Goal: Task Accomplishment & Management: Use online tool/utility

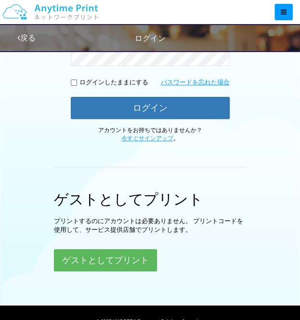
scroll to position [203, 0]
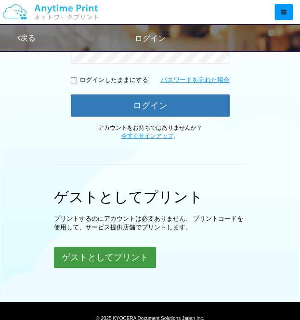
click at [122, 252] on button "ゲストとしてプリント" at bounding box center [105, 257] width 102 height 21
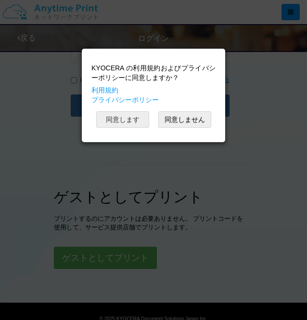
click at [128, 120] on button "同意します" at bounding box center [122, 119] width 53 height 16
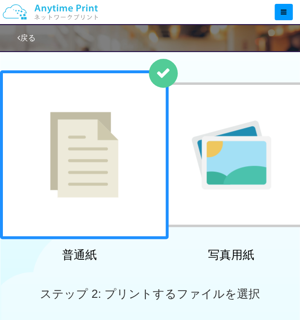
click at [87, 160] on img at bounding box center [84, 155] width 68 height 86
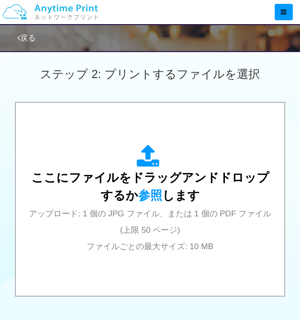
scroll to position [264, 0]
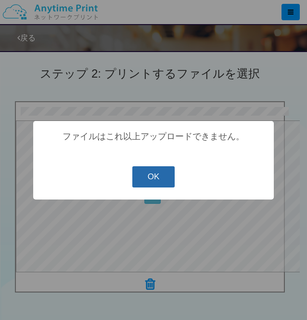
click at [154, 183] on button "OK" at bounding box center [153, 176] width 43 height 21
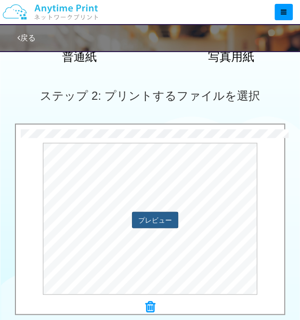
scroll to position [245, 0]
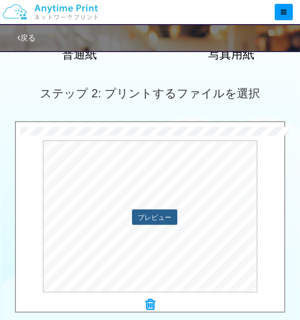
click at [151, 219] on button "プレビュー" at bounding box center [154, 216] width 45 height 15
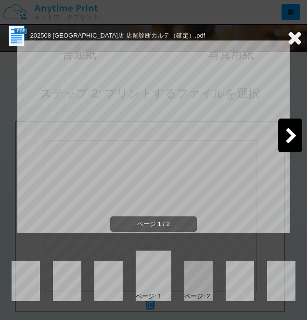
click at [298, 126] on div at bounding box center [290, 135] width 24 height 34
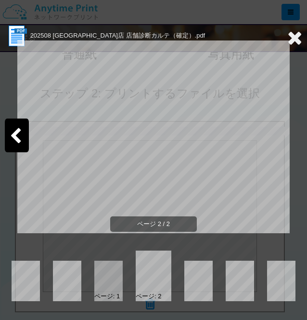
click at [291, 38] on icon at bounding box center [295, 37] width 15 height 19
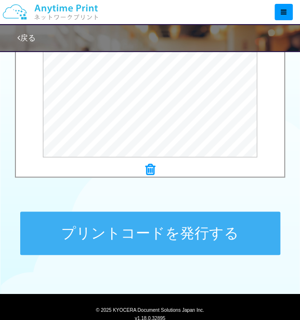
scroll to position [380, 0]
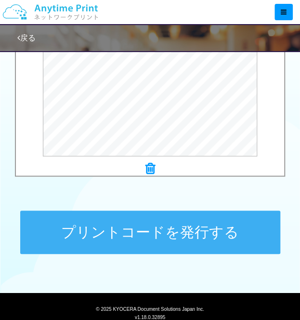
click at [126, 241] on button "プリントコードを発行する" at bounding box center [150, 231] width 260 height 43
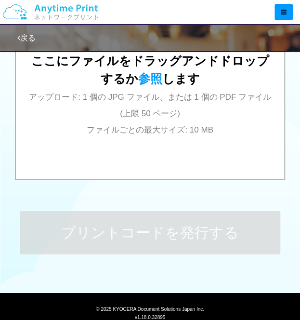
scroll to position [0, 0]
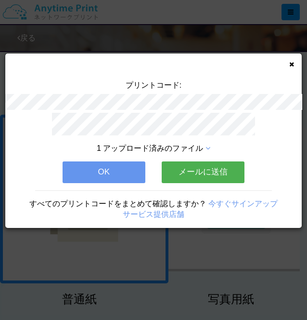
click at [119, 173] on button "OK" at bounding box center [104, 171] width 83 height 21
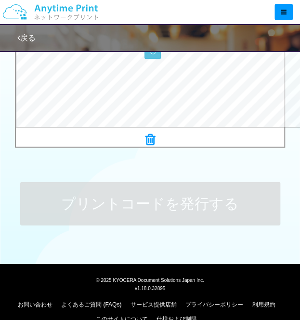
scroll to position [410, 0]
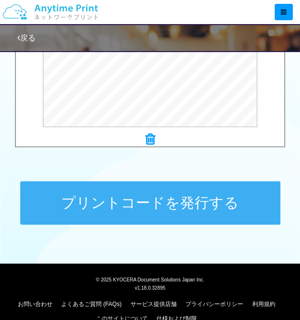
click at [143, 208] on button "プリントコードを発行する" at bounding box center [150, 202] width 260 height 43
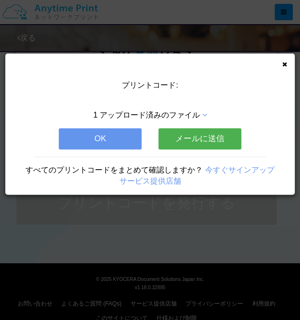
scroll to position [0, 0]
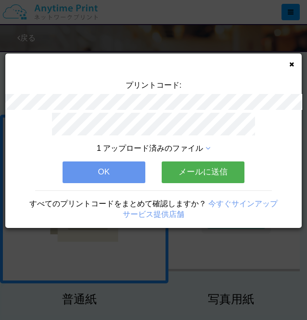
click at [98, 174] on button "OK" at bounding box center [104, 171] width 83 height 21
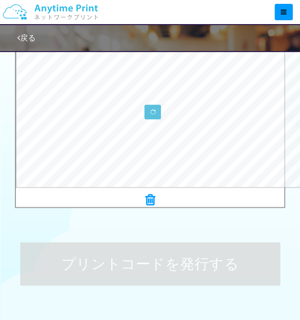
scroll to position [387, 0]
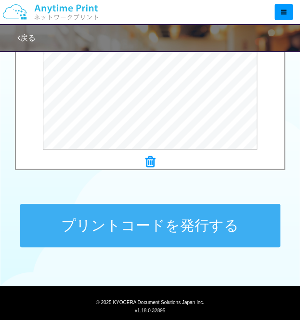
click at [129, 222] on button "プリントコードを発行する" at bounding box center [150, 225] width 260 height 43
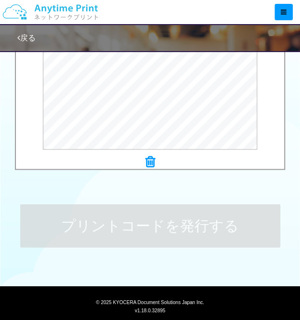
scroll to position [0, 0]
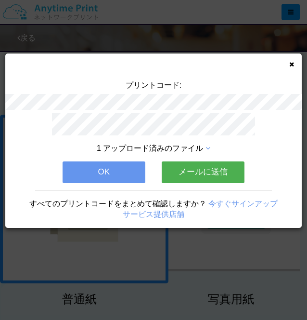
click at [104, 171] on button "OK" at bounding box center [104, 171] width 83 height 21
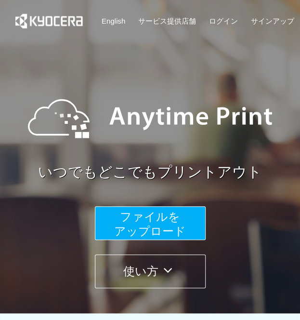
click at [128, 226] on span "ファイルを ​​アップロード" at bounding box center [150, 223] width 72 height 27
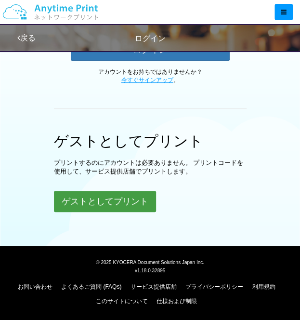
scroll to position [258, 0]
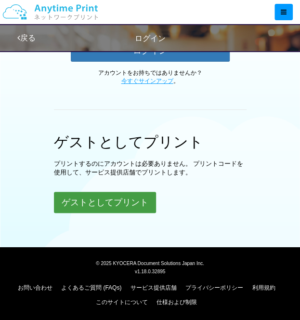
click at [103, 195] on button "ゲストとしてプリント" at bounding box center [105, 202] width 102 height 21
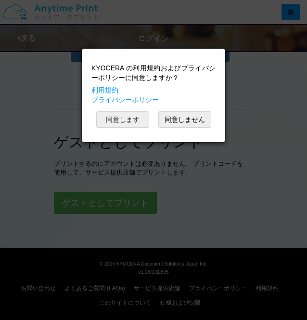
click at [140, 121] on button "同意します" at bounding box center [122, 119] width 53 height 16
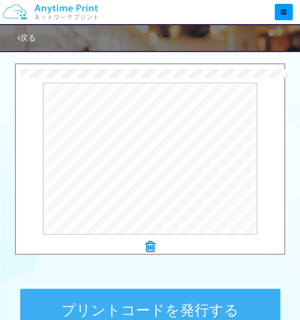
scroll to position [293, 0]
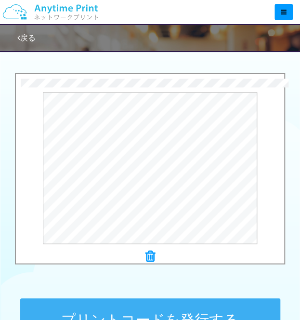
click at [170, 314] on button "プリントコードを発行する" at bounding box center [150, 319] width 260 height 43
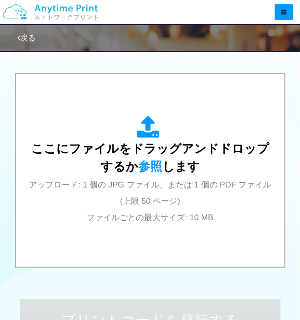
scroll to position [0, 0]
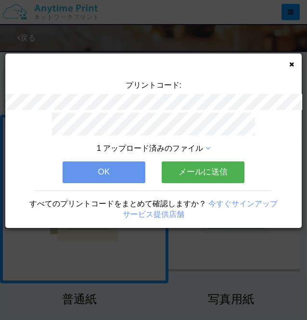
click at [109, 164] on button "OK" at bounding box center [104, 171] width 83 height 21
